Goal: Task Accomplishment & Management: Use online tool/utility

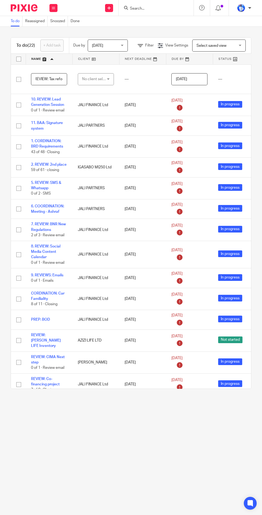
scroll to position [0, 7]
type input "REVIEW: Tax reform"
click at [100, 79] on div "No client selected" at bounding box center [94, 79] width 25 height 11
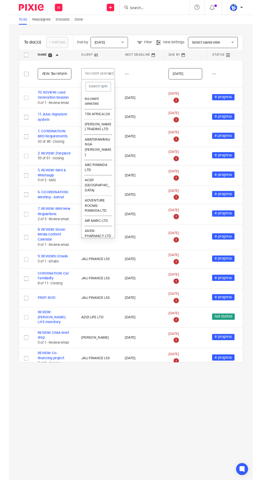
scroll to position [0, 0]
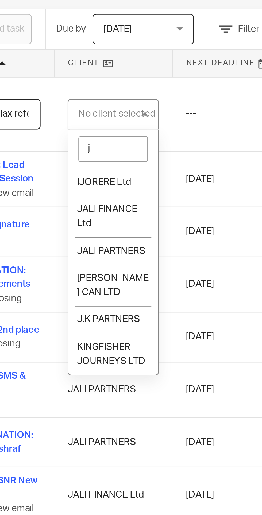
type input "ja"
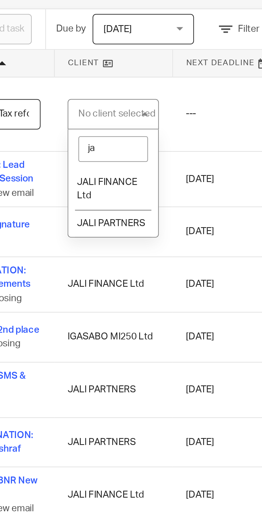
click at [102, 124] on span "JALI PARTNERS" at bounding box center [95, 123] width 27 height 4
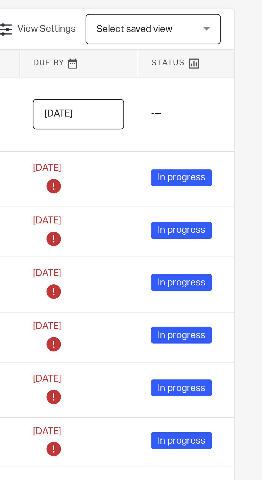
click at [200, 80] on input "[DATE]" at bounding box center [189, 79] width 36 height 12
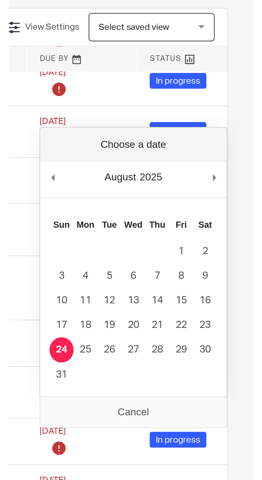
scroll to position [99, 0]
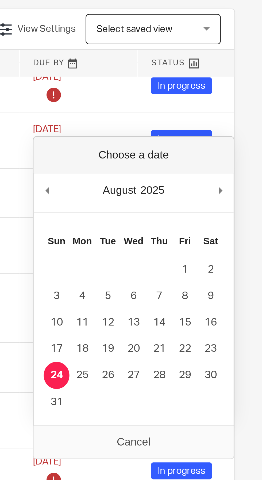
type input "2025-08-25"
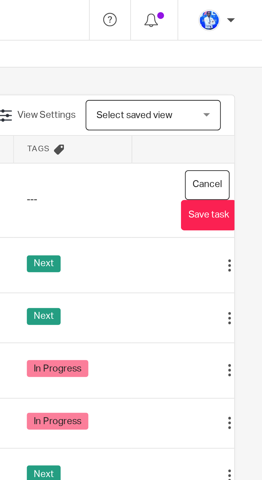
scroll to position [0, 102]
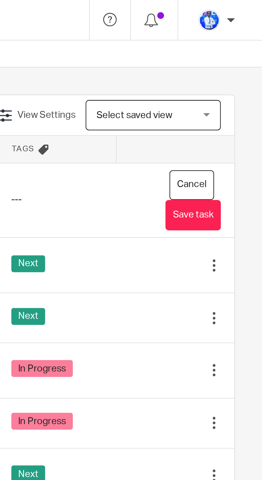
click at [237, 87] on button "Save task" at bounding box center [235, 85] width 22 height 12
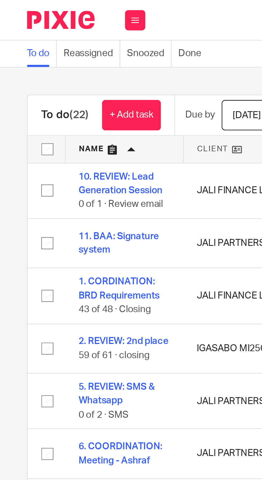
click at [56, 45] on link "+ Add task" at bounding box center [51, 46] width 23 height 12
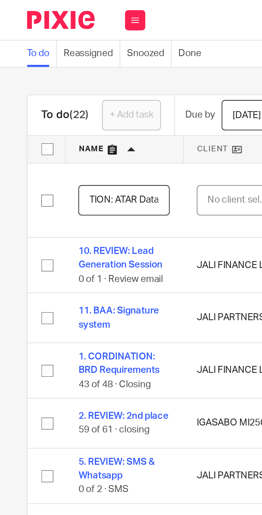
scroll to position [0, 29]
type input "COORDINATION: ATAR Database"
click at [93, 78] on div "No client selected" at bounding box center [94, 79] width 25 height 11
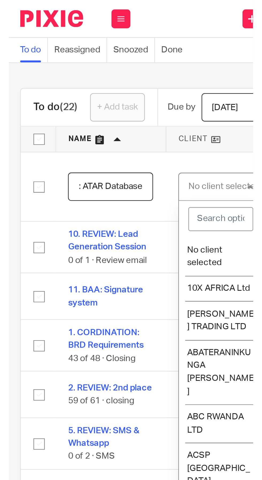
scroll to position [0, 0]
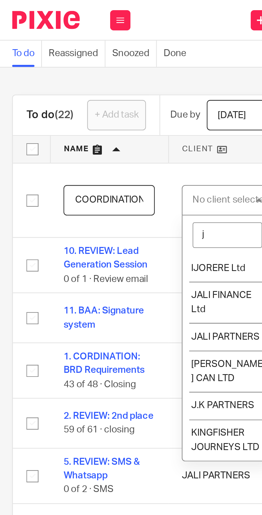
type input "ja"
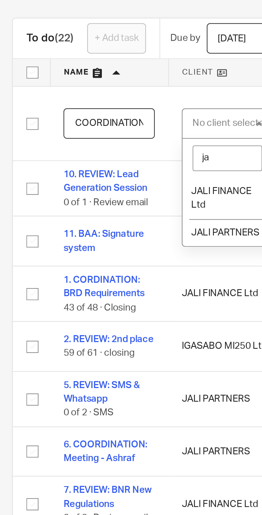
click at [97, 123] on span "JALI PARTNERS" at bounding box center [95, 123] width 27 height 4
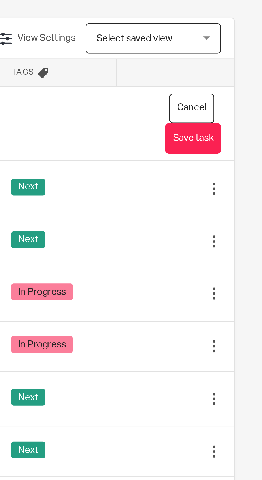
click at [240, 86] on button "Save task" at bounding box center [235, 85] width 22 height 12
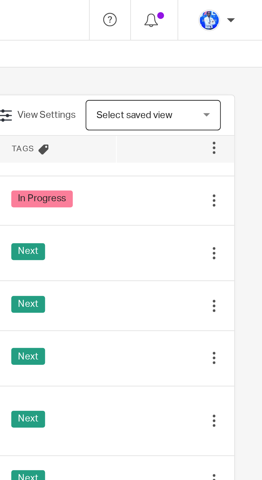
click at [191, 100] on div "Next" at bounding box center [181, 100] width 36 height 8
click at [216, 102] on icon at bounding box center [216, 100] width 5 height 5
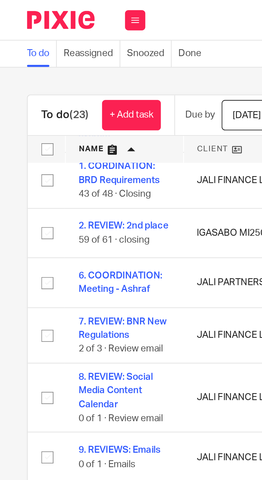
scroll to position [44, 0]
